Goal: Task Accomplishment & Management: Complete application form

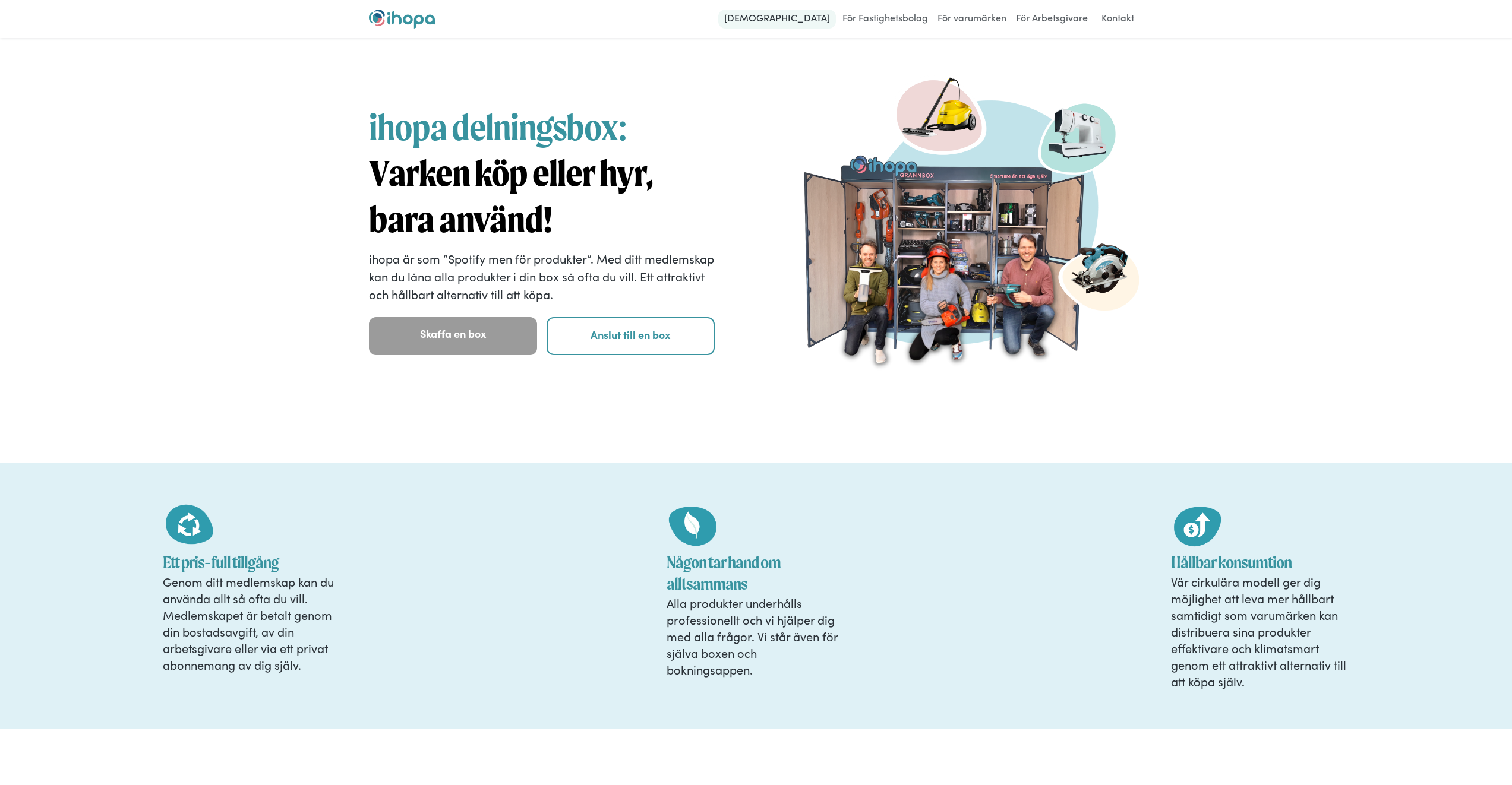
click at [800, 17] on link "[DEMOGRAPHIC_DATA]" at bounding box center [777, 19] width 118 height 19
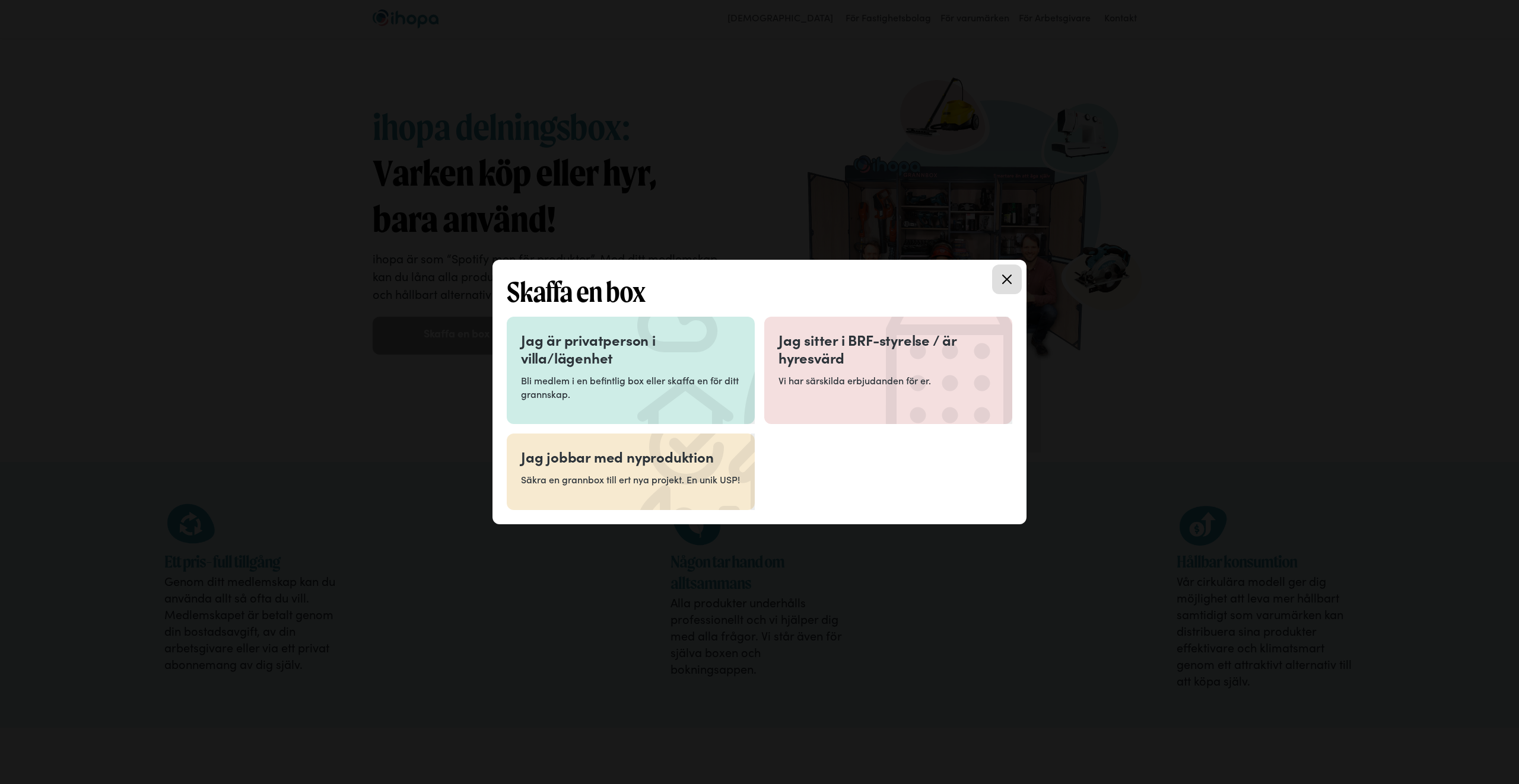
click at [999, 283] on link "Close modal" at bounding box center [1007, 279] width 30 height 30
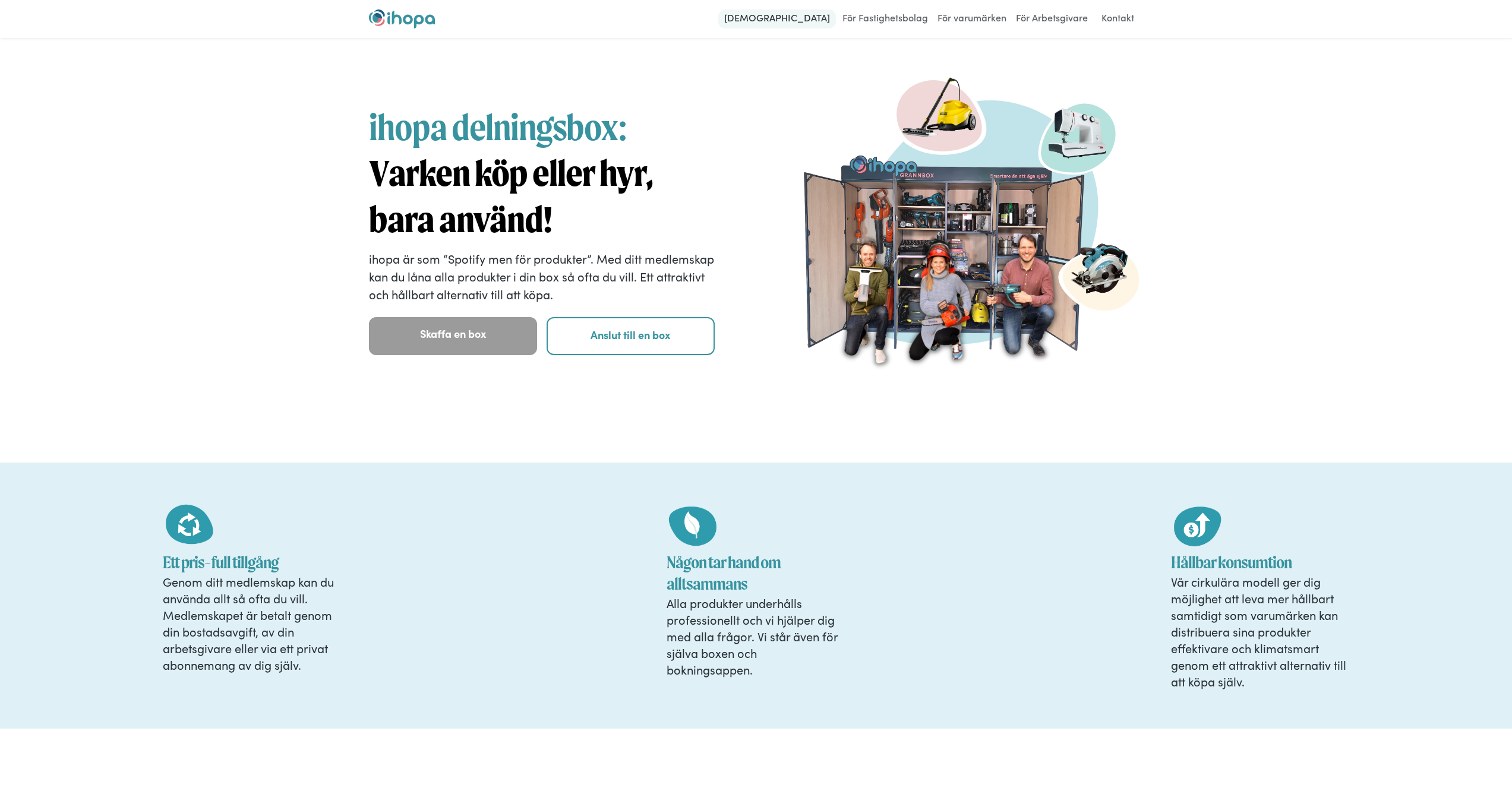
click at [810, 17] on link "[DEMOGRAPHIC_DATA]" at bounding box center [777, 19] width 118 height 19
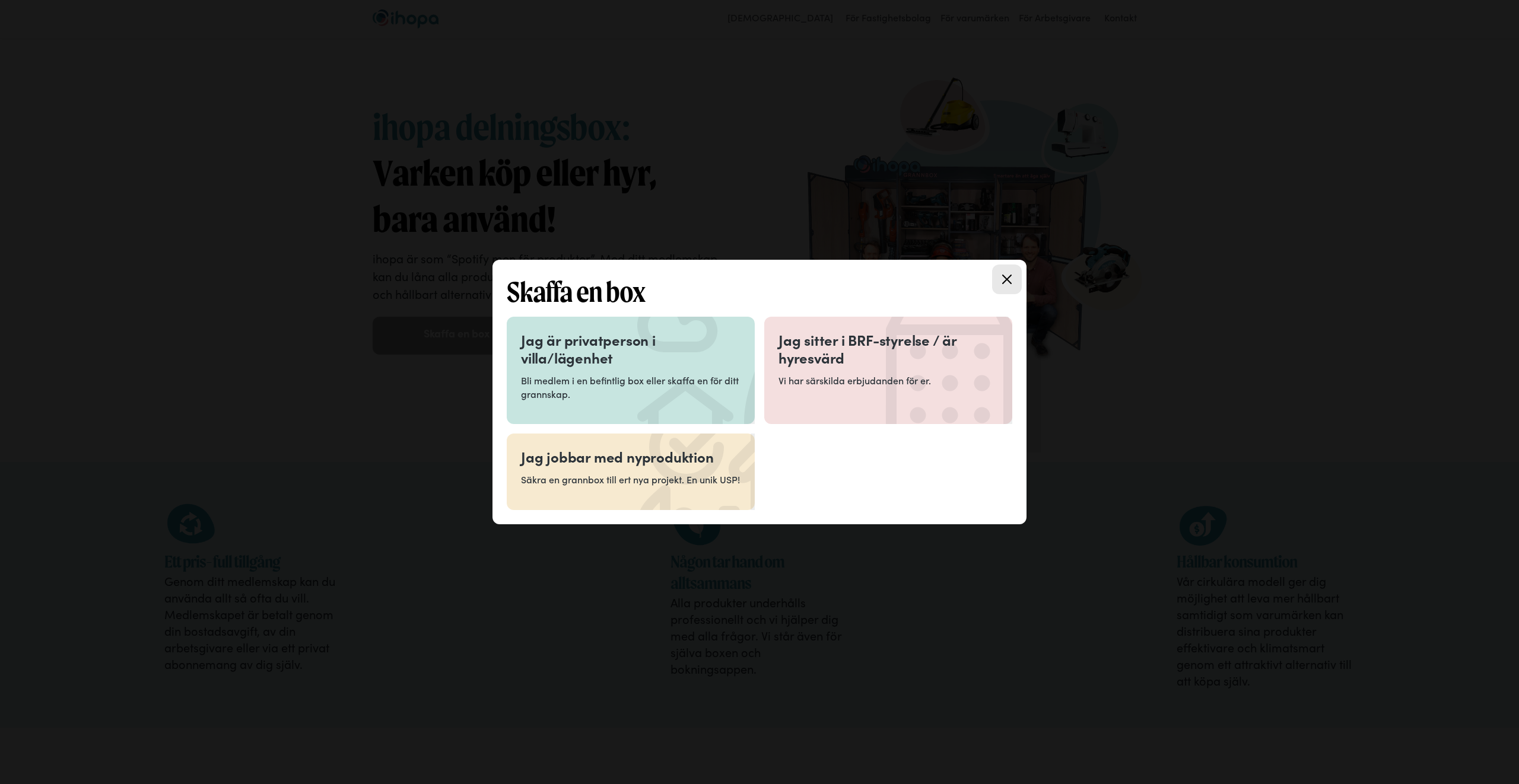
click at [657, 387] on p "Bli medlem i en befintlig box eller skaffa en för ditt grannskap." at bounding box center [631, 387] width 220 height 27
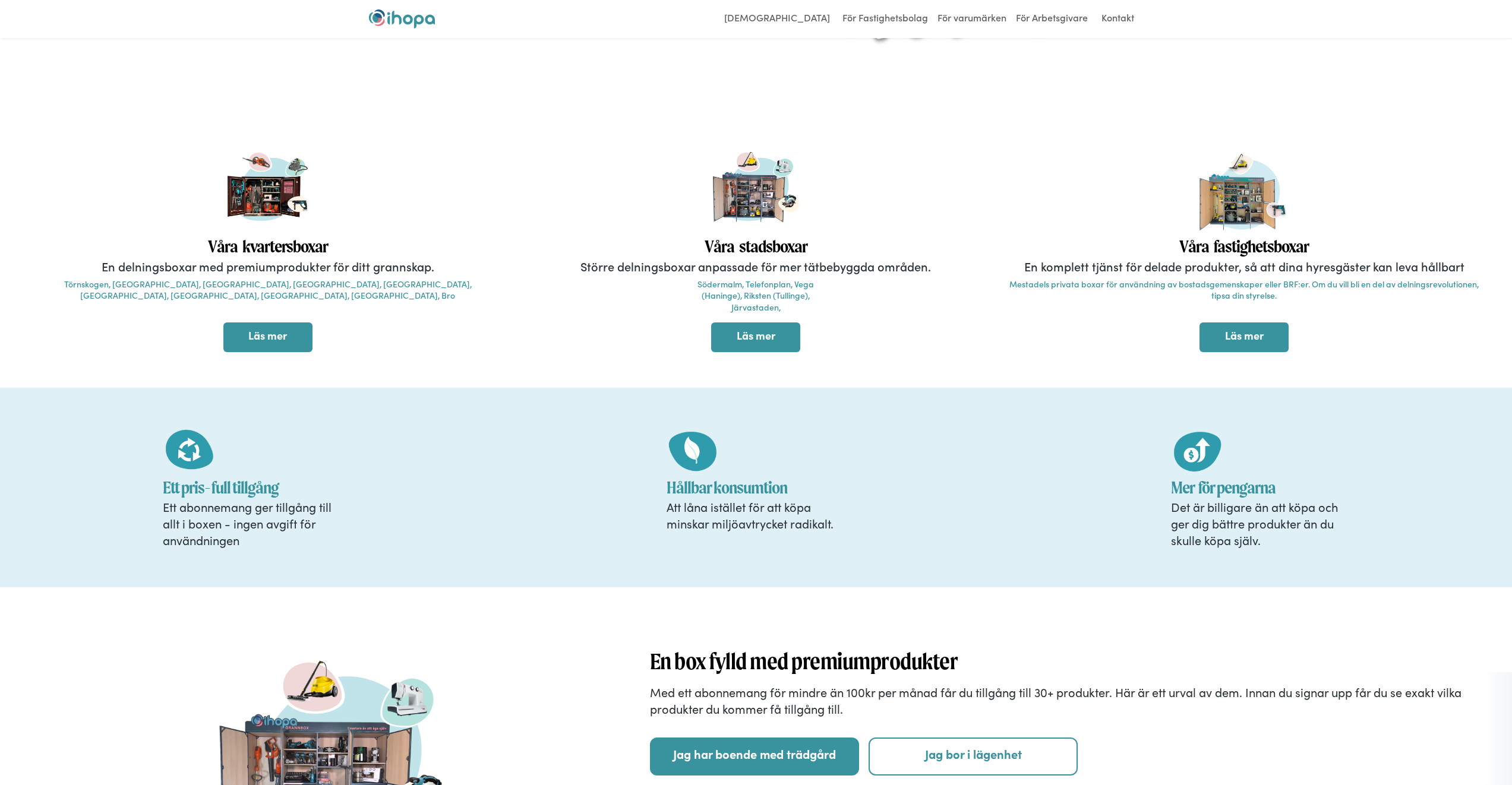
scroll to position [12, 0]
